Goal: Contribute content: Add original content to the website for others to see

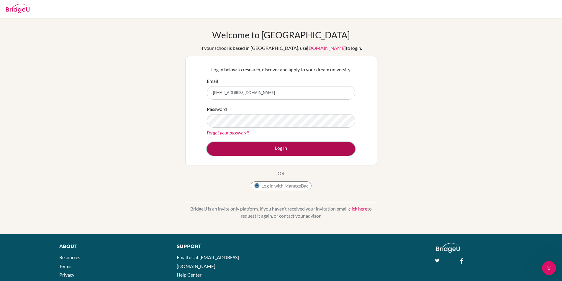
click at [323, 147] on button "Log in" at bounding box center [281, 149] width 148 height 14
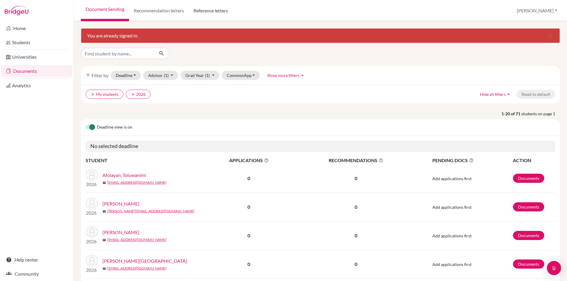
click at [209, 10] on link "Reference letters" at bounding box center [211, 10] width 44 height 21
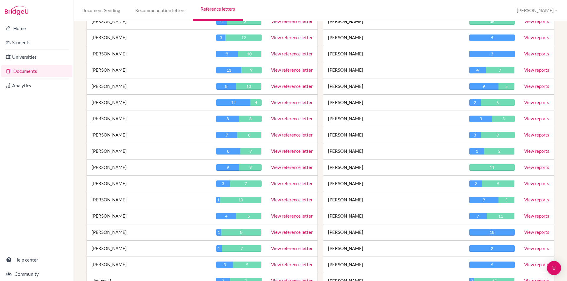
scroll to position [384, 0]
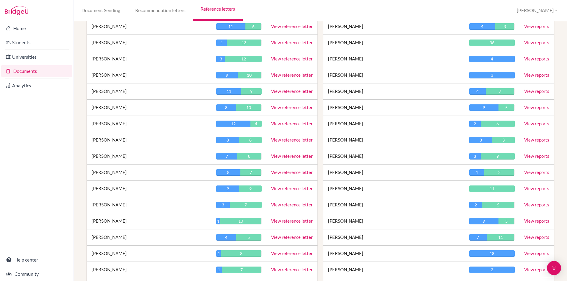
click at [271, 92] on link "View reference letter" at bounding box center [292, 91] width 42 height 5
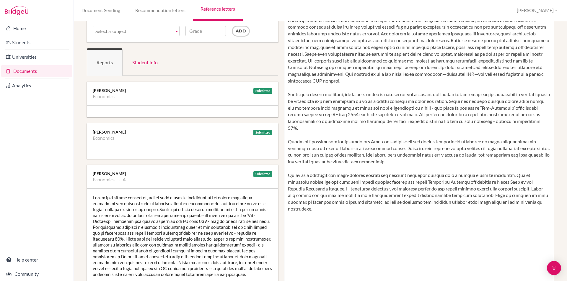
scroll to position [59, 0]
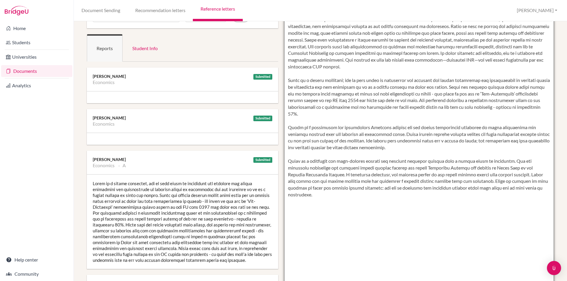
click at [351, 202] on textarea at bounding box center [419, 171] width 270 height 341
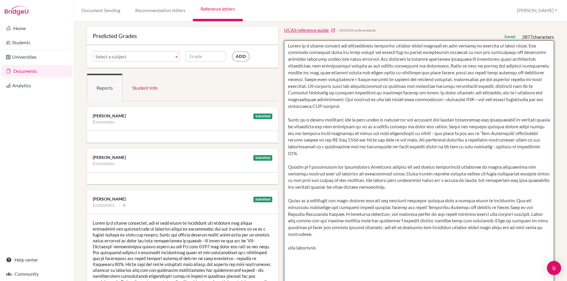
scroll to position [89, 0]
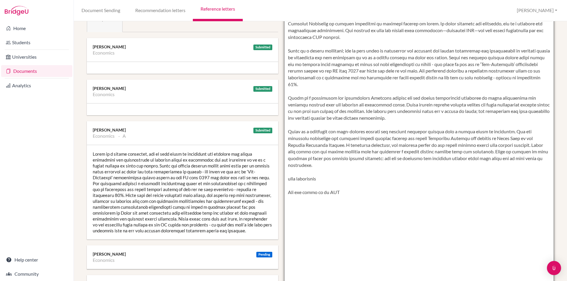
click at [336, 184] on textarea at bounding box center [419, 141] width 270 height 341
click at [343, 179] on textarea at bounding box center [419, 141] width 270 height 341
type textarea "Ayana is a highly engaged and enthusiastic geography student whose interest in …"
